Goal: Task Accomplishment & Management: Complete application form

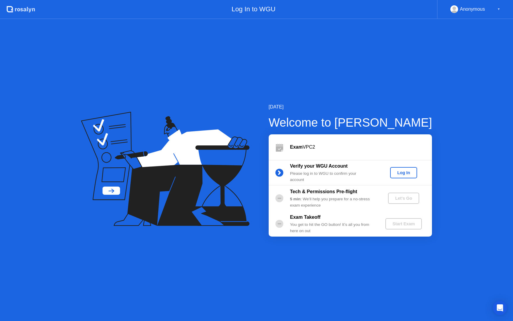
click at [402, 172] on div "Log In" at bounding box center [404, 172] width 22 height 5
click at [403, 200] on div "Let's Go" at bounding box center [404, 198] width 26 height 5
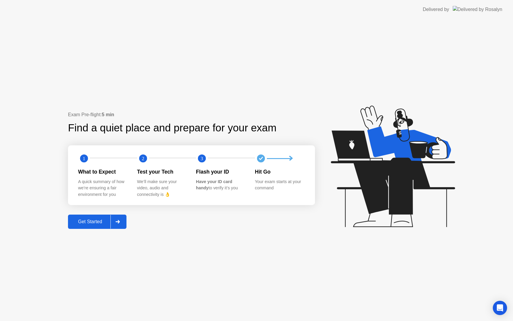
click at [86, 219] on div "Get Started" at bounding box center [90, 221] width 41 height 5
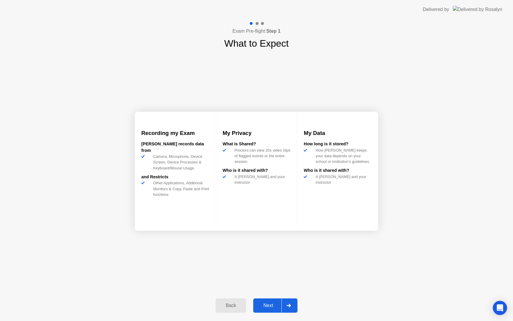
click at [271, 307] on div "Next" at bounding box center [268, 305] width 26 height 5
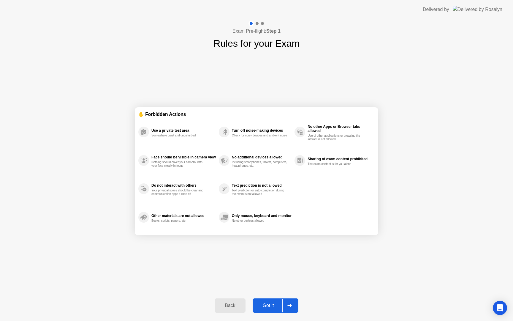
click at [275, 305] on div "Got it" at bounding box center [269, 305] width 28 height 5
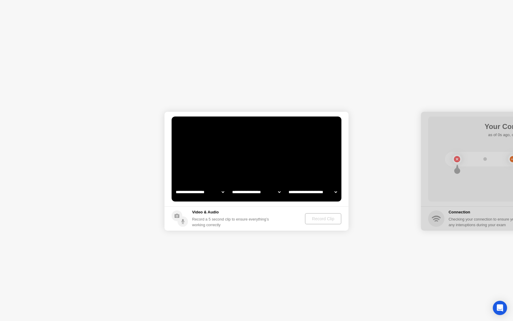
select select "**********"
select select "*******"
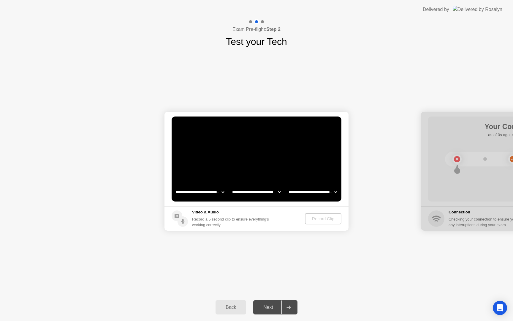
drag, startPoint x: 474, startPoint y: 124, endPoint x: 403, endPoint y: 119, distance: 70.6
click at [321, 222] on button "Record Clip" at bounding box center [324, 218] width 36 height 11
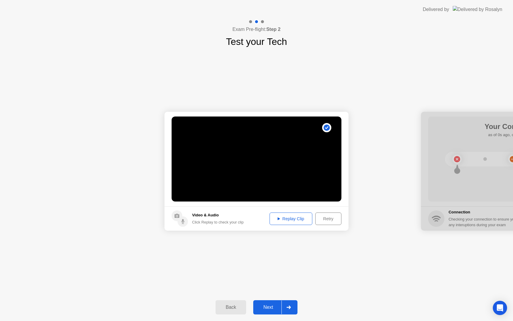
click at [296, 218] on div "Replay Clip" at bounding box center [291, 218] width 39 height 5
click at [270, 310] on div "Next" at bounding box center [268, 307] width 26 height 5
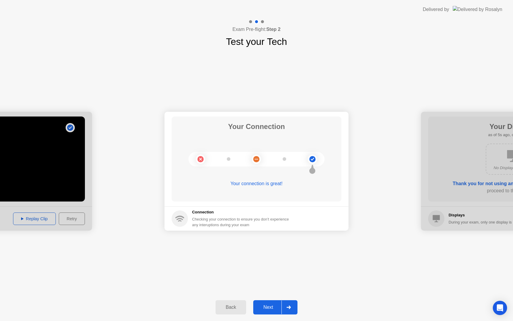
click at [266, 305] on div "Next" at bounding box center [268, 307] width 26 height 5
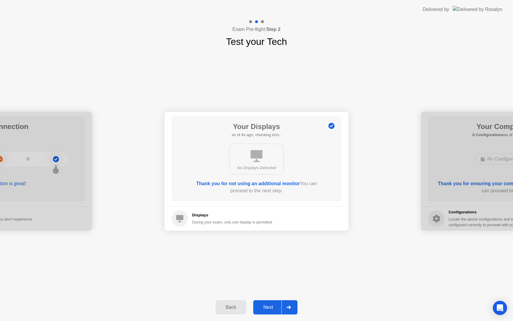
click at [266, 305] on div "Next" at bounding box center [268, 307] width 26 height 5
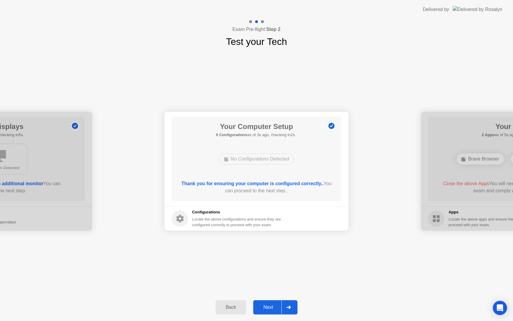
click at [267, 302] on button "Next" at bounding box center [275, 307] width 44 height 14
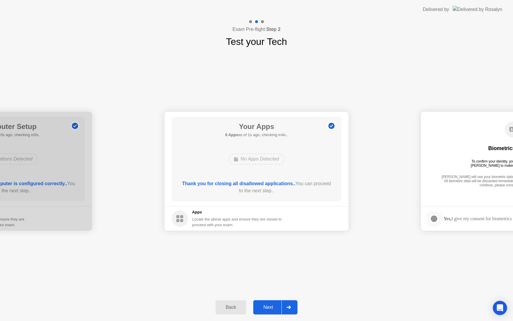
click at [266, 305] on div "Next" at bounding box center [268, 307] width 26 height 5
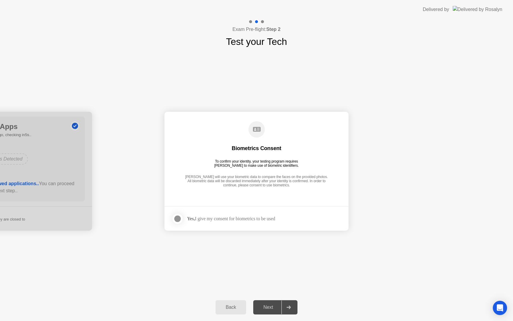
click at [179, 218] on div at bounding box center [177, 218] width 7 height 7
click at [273, 305] on div "Next" at bounding box center [268, 307] width 26 height 5
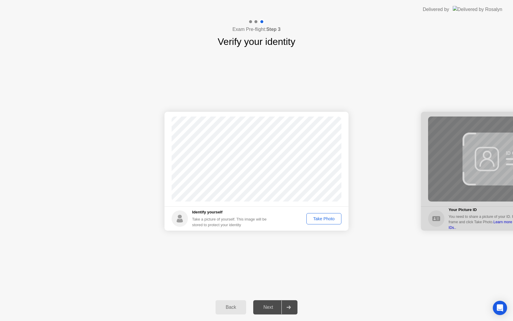
click at [320, 221] on div "Take Photo" at bounding box center [324, 218] width 31 height 5
click at [263, 311] on button "Next" at bounding box center [275, 307] width 44 height 14
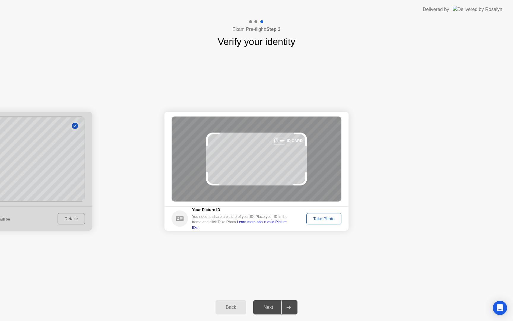
click at [330, 217] on div "Take Photo" at bounding box center [324, 218] width 31 height 5
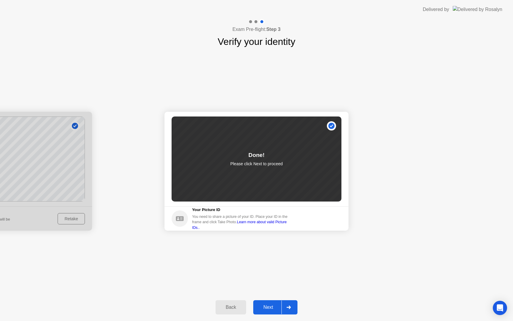
click at [267, 303] on button "Next" at bounding box center [275, 307] width 44 height 14
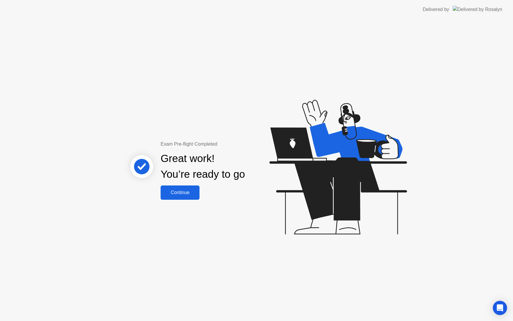
click at [179, 191] on div "Continue" at bounding box center [180, 192] width 35 height 5
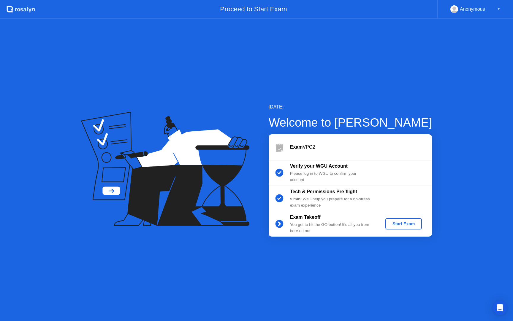
click at [397, 225] on div "Start Exam" at bounding box center [404, 223] width 32 height 5
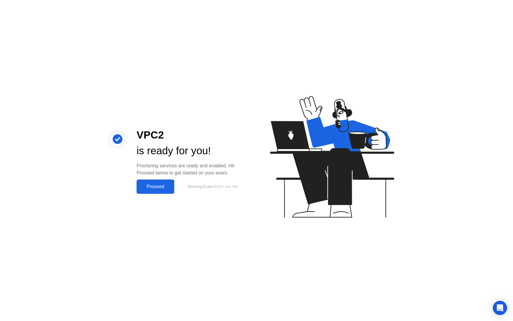
click at [148, 184] on div "Proceed" at bounding box center [155, 186] width 34 height 5
